Goal: Information Seeking & Learning: Learn about a topic

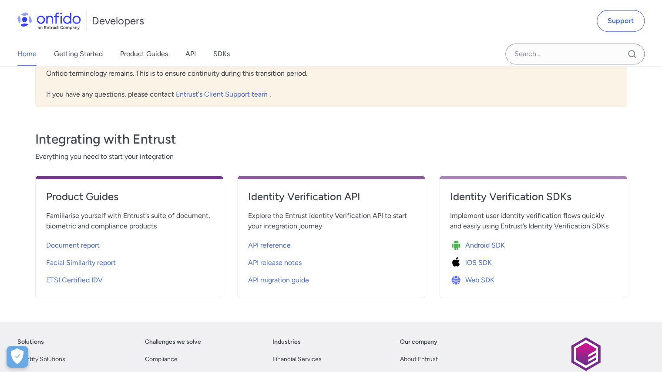
scroll to position [239, 0]
click at [276, 242] on span "API reference" at bounding box center [269, 245] width 43 height 10
select select "http"
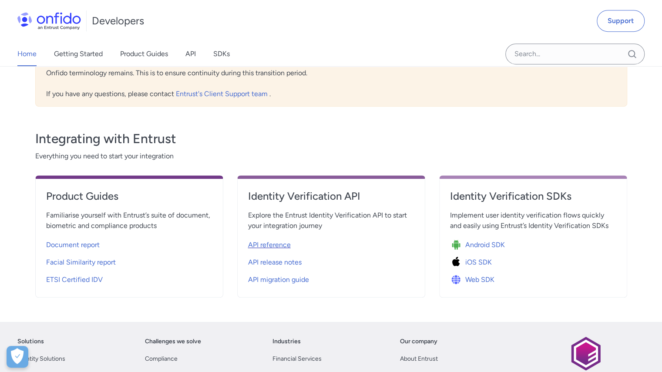
select select "http"
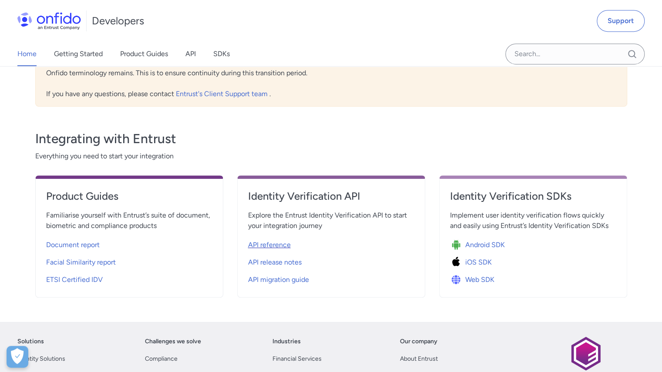
select select "http"
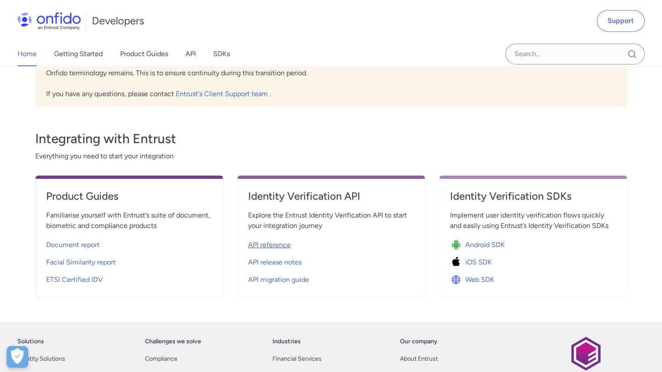
select select "http"
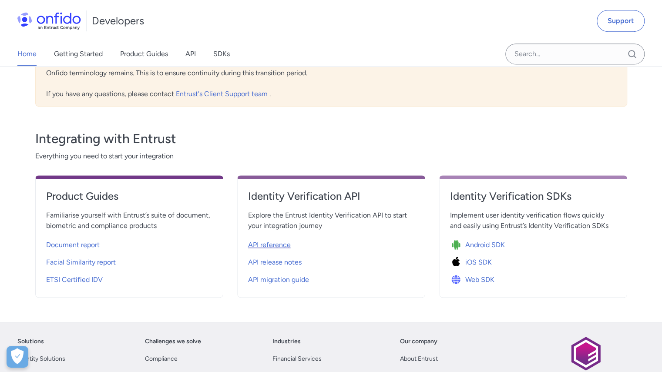
select select "http"
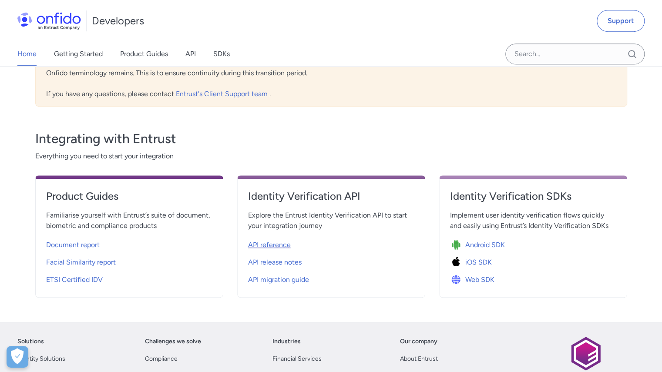
select select "http"
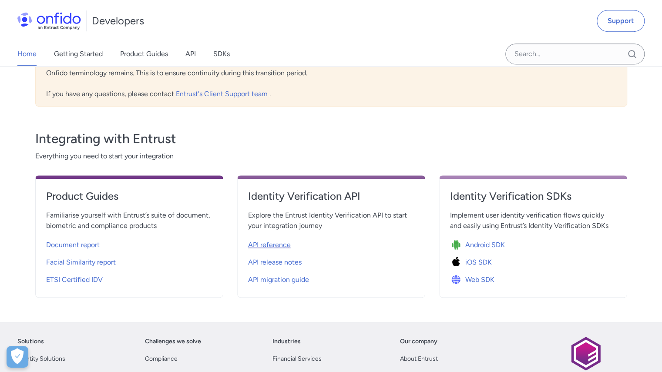
select select "http"
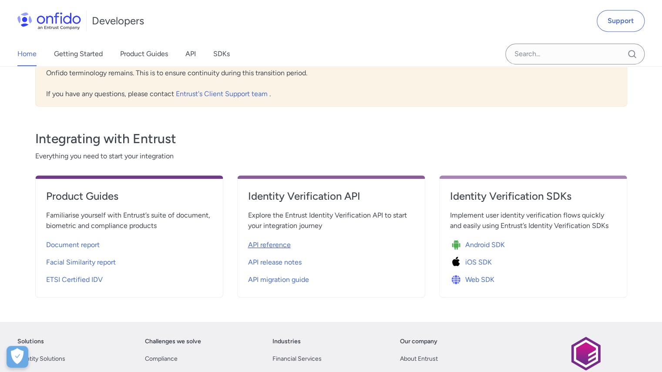
select select "http"
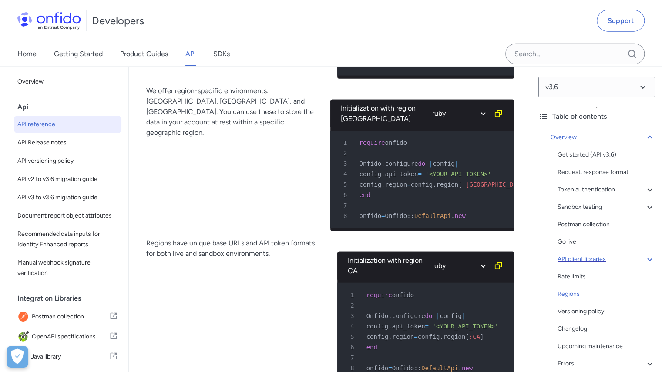
scroll to position [108, 0]
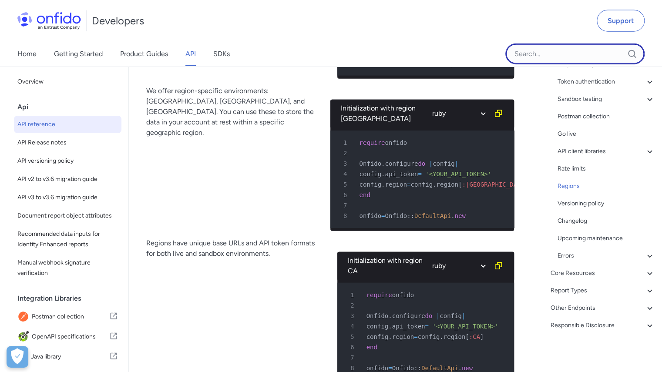
click at [583, 46] on input "Onfido search input field" at bounding box center [575, 54] width 139 height 21
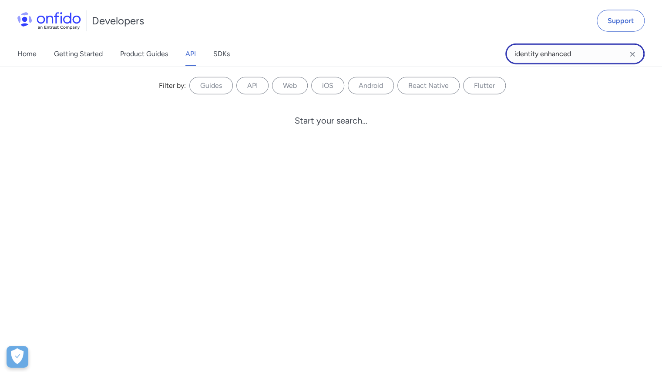
type input "identity enhanced"
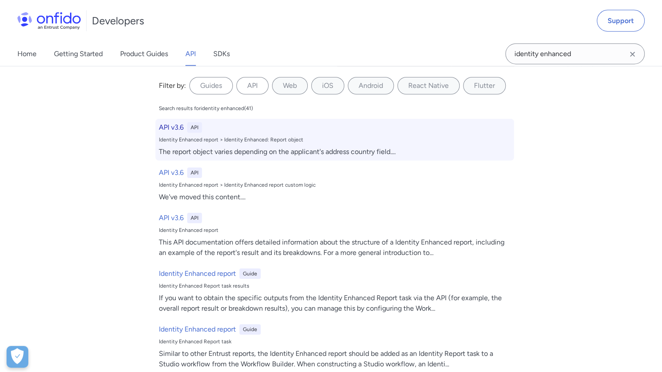
click at [246, 129] on div "API v3.6 API" at bounding box center [335, 127] width 352 height 10
click at [173, 130] on h6 "API v3.6" at bounding box center [171, 127] width 25 height 10
click at [162, 128] on h6 "API v3.6" at bounding box center [171, 127] width 25 height 10
click at [234, 143] on div "API v3.6 API Identity Enhanced report > Identity Enhanced: Report object The re…" at bounding box center [334, 140] width 359 height 42
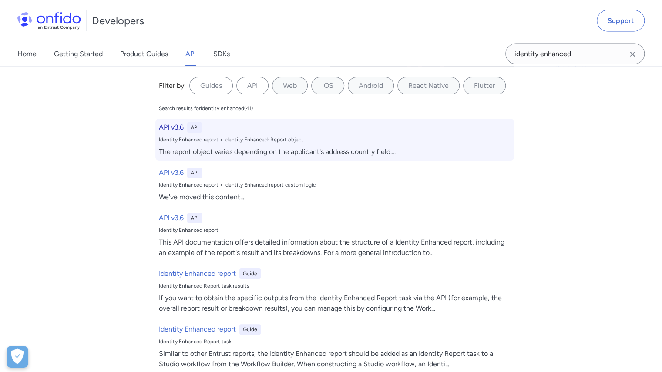
click at [234, 143] on div "API v3.6 API Identity Enhanced report > Identity Enhanced: Report object The re…" at bounding box center [334, 140] width 359 height 42
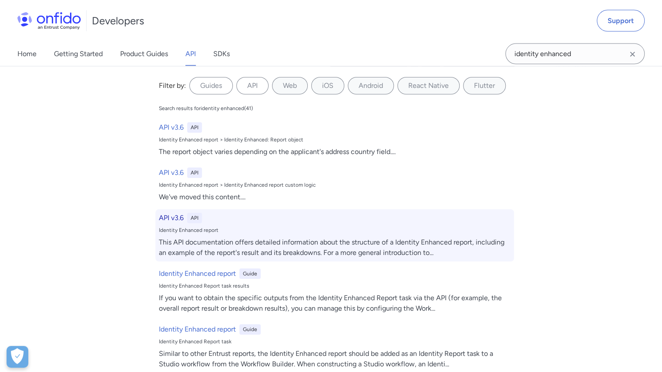
click at [168, 218] on h6 "API v3.6" at bounding box center [171, 218] width 25 height 10
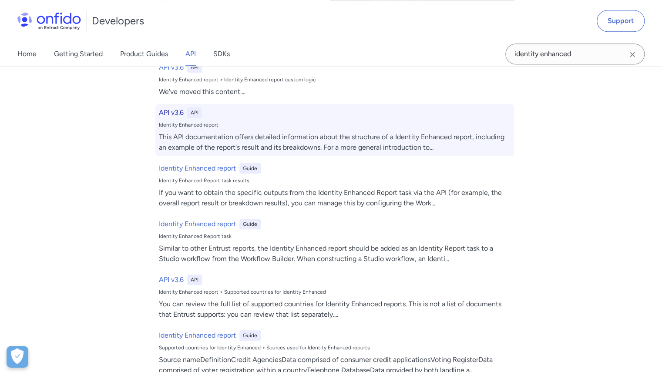
scroll to position [105, 0]
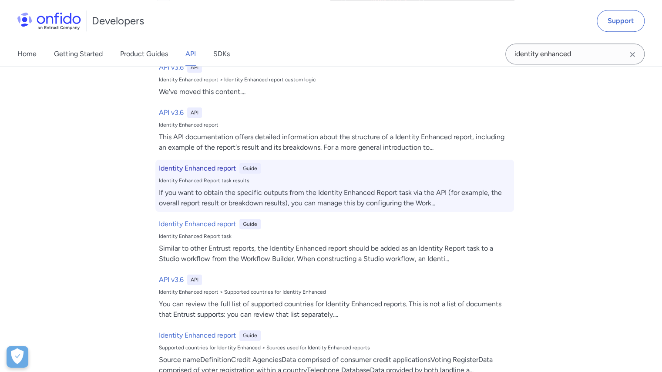
click at [195, 167] on h6 "Identity Enhanced report" at bounding box center [197, 168] width 77 height 10
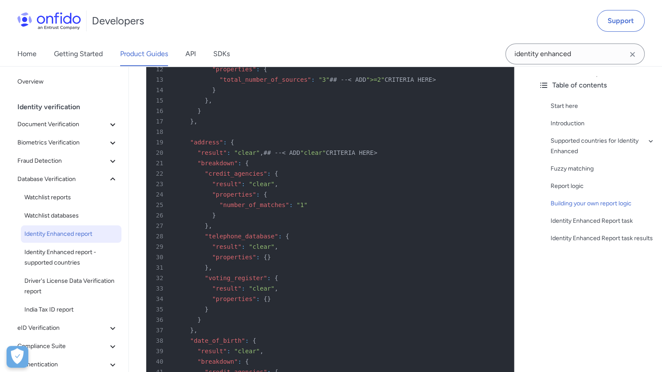
scroll to position [2108, 0]
